Goal: Navigation & Orientation: Find specific page/section

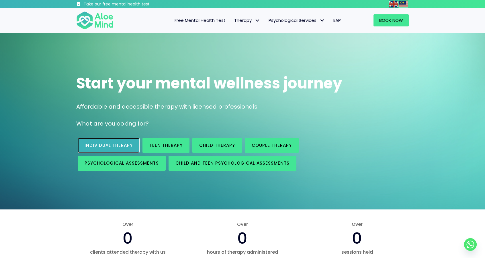
click at [129, 143] on span "Individual therapy" at bounding box center [109, 145] width 48 height 6
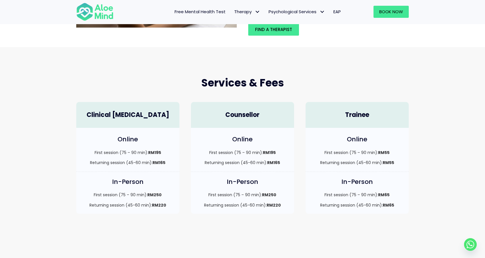
scroll to position [97, 0]
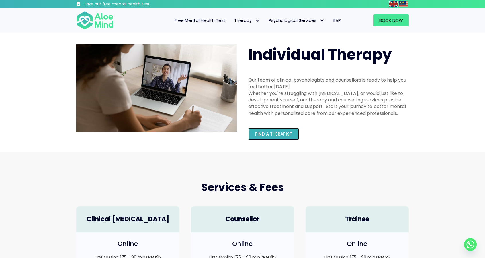
click at [278, 136] on span "Find a therapist" at bounding box center [273, 134] width 37 height 6
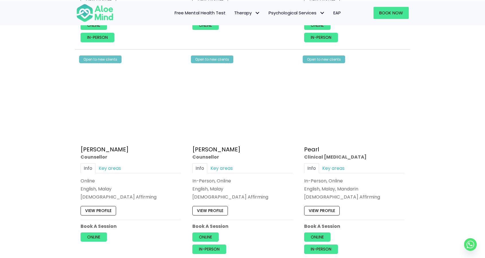
scroll to position [1129, 0]
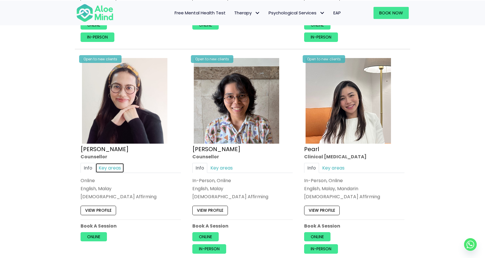
click at [109, 163] on link "Key areas" at bounding box center [110, 168] width 29 height 10
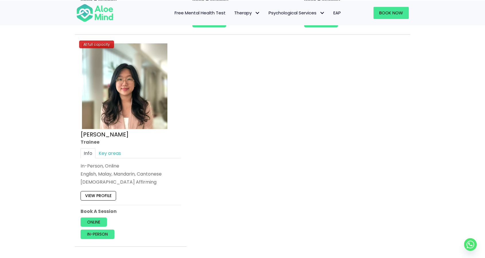
scroll to position [2421, 0]
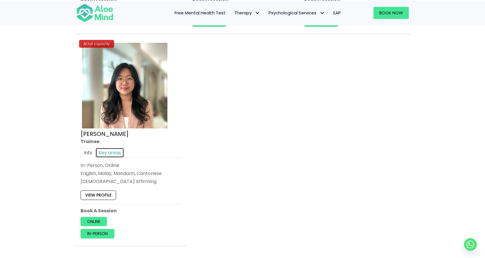
click at [106, 149] on link "Key areas" at bounding box center [110, 152] width 29 height 10
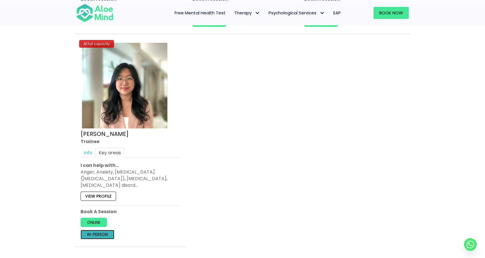
click at [106, 230] on link "In-person" at bounding box center [98, 234] width 34 height 9
